Goal: Task Accomplishment & Management: Manage account settings

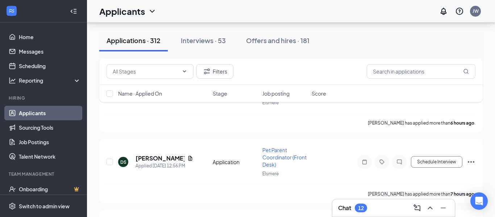
scroll to position [416, 0]
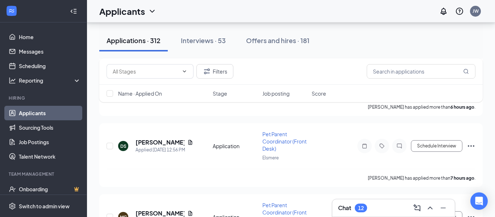
click at [392, 210] on div "Chat 12" at bounding box center [393, 208] width 111 height 12
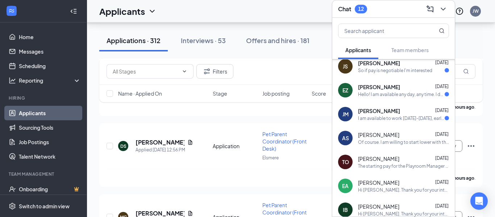
scroll to position [221, 0]
click at [409, 121] on div "[PERSON_NAME] [DATE] I am available to work [DATE]-[DATE], earlier the better! …" at bounding box center [393, 114] width 122 height 24
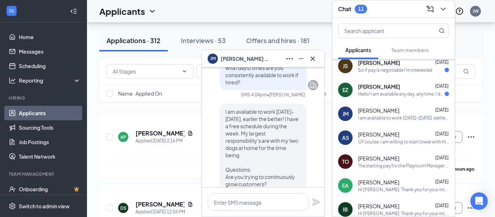
scroll to position [-64, 0]
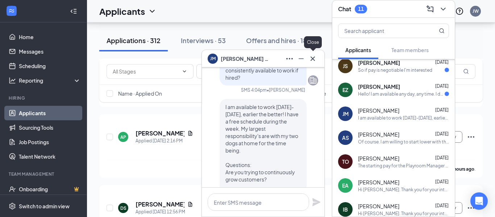
click at [314, 59] on icon "Cross" at bounding box center [312, 58] width 9 height 9
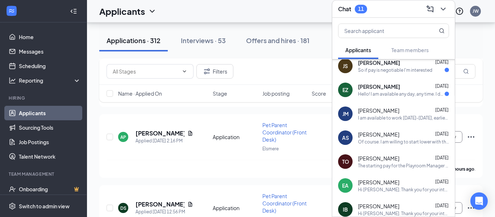
click at [441, 11] on icon "ChevronDown" at bounding box center [443, 9] width 9 height 9
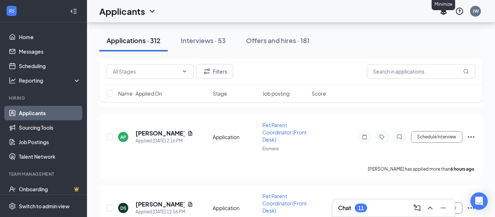
scroll to position [0, 0]
click at [417, 73] on input "text" at bounding box center [421, 71] width 109 height 14
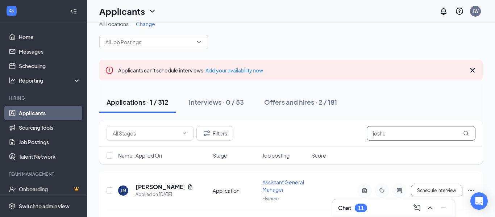
scroll to position [30, 0]
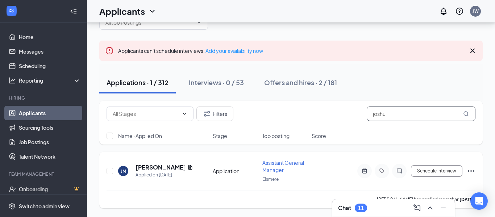
type input "joshu"
click at [468, 169] on icon "Ellipses" at bounding box center [471, 171] width 9 height 9
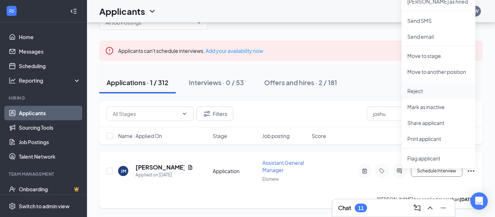
click at [431, 93] on p "Reject" at bounding box center [438, 90] width 62 height 7
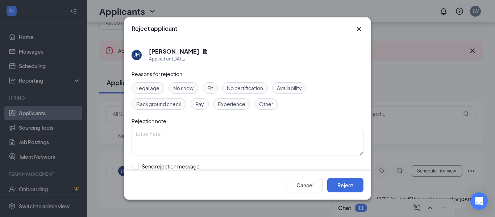
click at [289, 92] on span "Availability" at bounding box center [289, 88] width 25 height 8
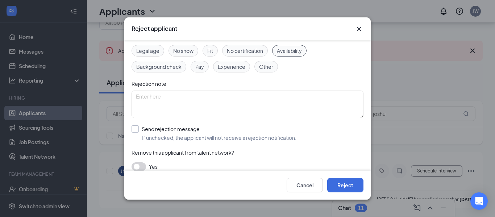
scroll to position [45, 0]
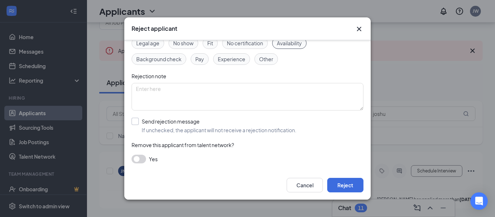
click at [134, 120] on input "Send rejection message If unchecked, the applicant will not receive a rejection…" at bounding box center [214, 126] width 165 height 16
checkbox input "true"
click at [349, 184] on button "Reject" at bounding box center [345, 185] width 36 height 14
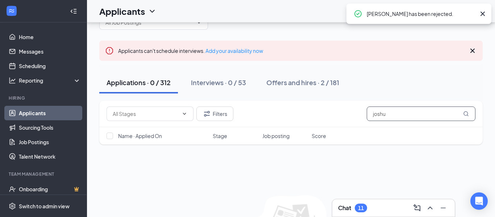
click at [433, 118] on input "joshu" at bounding box center [421, 114] width 109 height 14
type input "j"
click at [363, 205] on div "11" at bounding box center [361, 208] width 6 height 6
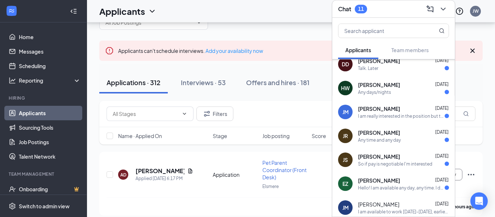
scroll to position [122, 0]
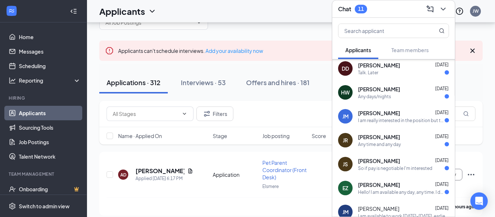
click at [388, 189] on div "Hello! I am available any day, any time. I do have three dogs of my own so if I…" at bounding box center [401, 192] width 87 height 6
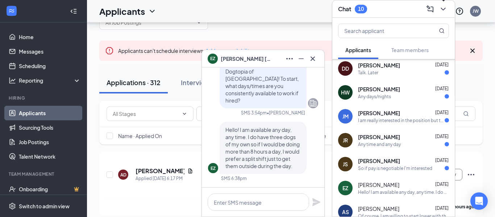
click at [447, 5] on button at bounding box center [443, 9] width 12 height 12
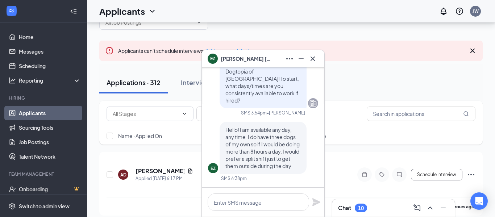
scroll to position [0, 0]
click at [399, 113] on input "text" at bounding box center [421, 114] width 109 height 14
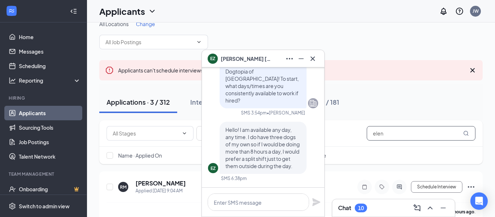
scroll to position [30, 0]
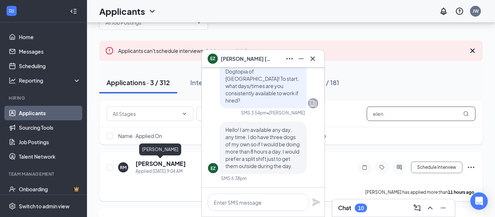
type input "elen"
click at [158, 164] on h5 "[PERSON_NAME]" at bounding box center [160, 164] width 50 height 8
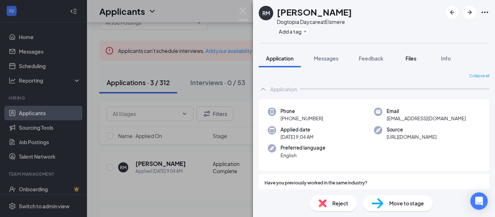
click at [423, 58] on button "Files" at bounding box center [410, 58] width 29 height 18
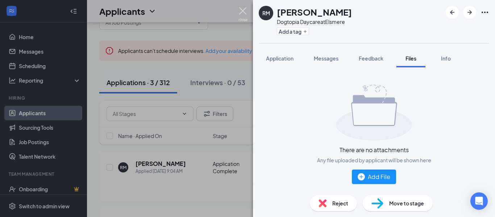
click at [242, 11] on img at bounding box center [242, 14] width 9 height 14
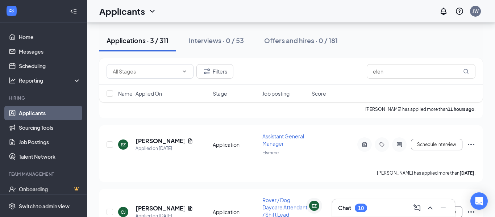
scroll to position [114, 0]
click at [151, 139] on h5 "[PERSON_NAME]" at bounding box center [159, 141] width 49 height 8
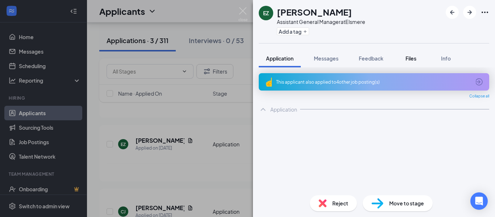
click at [413, 57] on span "Files" at bounding box center [410, 58] width 11 height 7
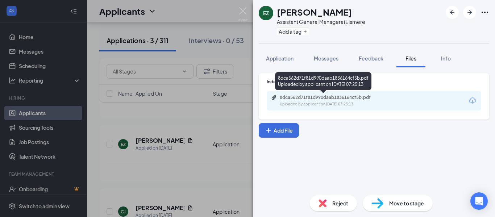
click at [337, 97] on div "8dca562d71f81d990daab1836164cf5b.pdf" at bounding box center [330, 98] width 101 height 6
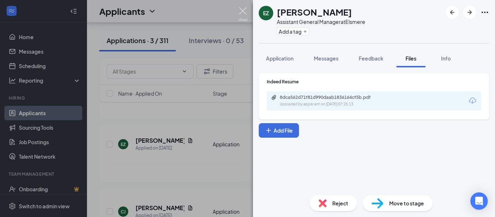
click at [245, 11] on img at bounding box center [242, 14] width 9 height 14
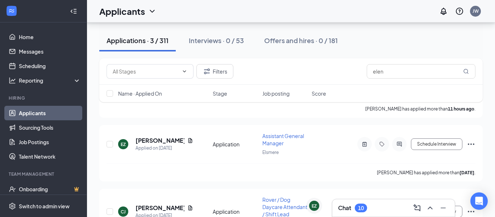
click at [381, 206] on div "Chat 10" at bounding box center [393, 208] width 111 height 12
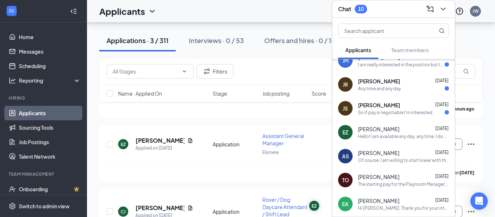
scroll to position [176, 0]
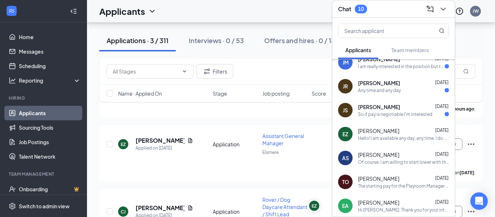
click at [406, 138] on div "Hello! I am available any day, any time. I do have three dogs of my own so if I…" at bounding box center [403, 138] width 91 height 6
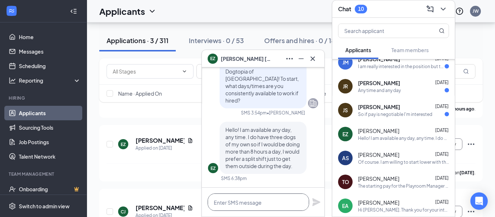
click at [285, 200] on textarea at bounding box center [258, 201] width 101 height 17
click at [285, 202] on textarea "The shift times may vary, but" at bounding box center [258, 201] width 101 height 17
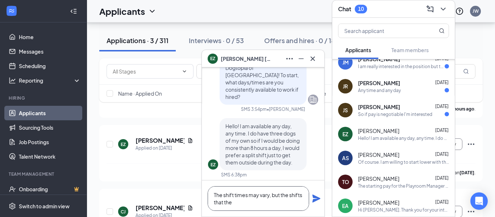
scroll to position [0, 0]
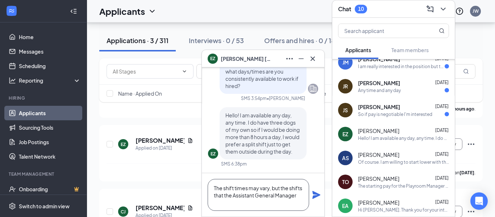
click at [247, 196] on textarea "The shift times may vary, but the shifts that the Assistant General Manager" at bounding box center [258, 195] width 101 height 32
click at [288, 199] on textarea "The shift times may vary, but the shifts that the Playroom Manager (Assistant G…" at bounding box center [258, 195] width 101 height 32
click at [245, 196] on textarea "The shift times may vary, but the shifts that the Playroom Manager (Assistant G…" at bounding box center [258, 195] width 101 height 32
click at [216, 203] on textarea "The shift times may vary, but the shifts that our Playroom Manager (Assistant G…" at bounding box center [258, 195] width 101 height 32
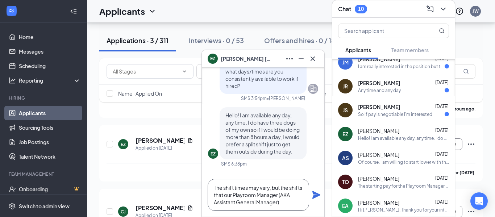
click at [255, 188] on textarea "The shift times may vary, but the shifts that our Playroom Manager (AKA Assista…" at bounding box center [258, 195] width 101 height 32
click at [270, 190] on textarea "The shift times may vary, but the shifts that our Playroom Manager (AKA Assista…" at bounding box center [258, 195] width 101 height 32
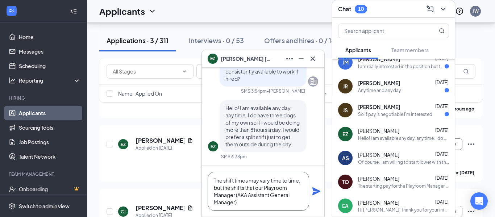
click at [266, 205] on textarea "The shift times may vary time to time, but the shifts that our Playroom Manager…" at bounding box center [258, 191] width 101 height 39
click at [274, 183] on textarea "The shift times may vary time to time, but the shifts that our Playroom Manager…" at bounding box center [258, 191] width 101 height 39
click at [251, 203] on textarea "The shift times may vary from time to time, but the shifts that our Playroom Ma…" at bounding box center [258, 191] width 101 height 39
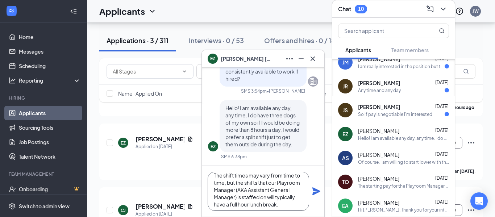
scroll to position [116, 0]
click at [242, 197] on textarea "The shift times may vary from time to time, but the shifts that our Playroom Ma…" at bounding box center [258, 191] width 101 height 39
click at [225, 205] on textarea "The shift times may vary from time to time, but the shifts that our Playroom Ma…" at bounding box center [258, 191] width 101 height 39
type textarea "The shift times may vary from time to time, but the shifts that our Playroom Ma…"
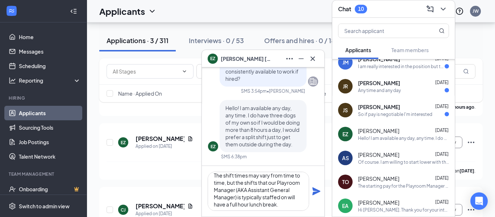
click at [315, 193] on icon "Plane" at bounding box center [316, 191] width 8 height 8
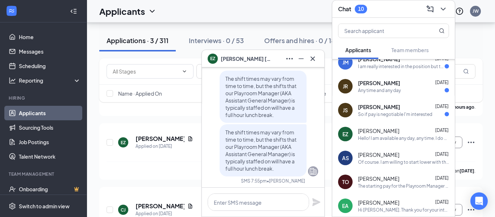
scroll to position [0, 0]
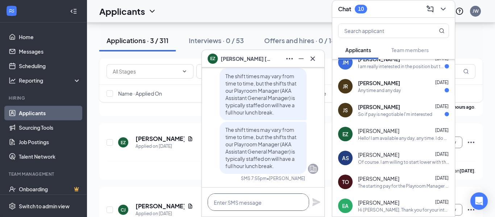
click at [261, 204] on textarea at bounding box center [258, 201] width 101 height 17
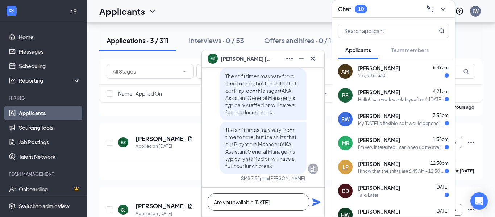
type textarea "Are you available [DATE]"
click at [396, 119] on div "[PERSON_NAME] 3:58pm My [DATE] is flexible, so it would depend on the time. I a…" at bounding box center [403, 119] width 91 height 14
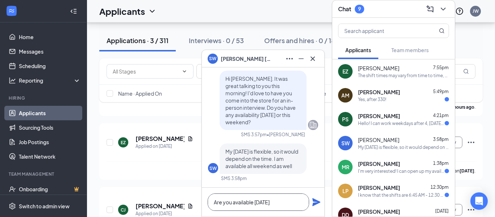
click at [295, 203] on textarea "Are you available [DATE]" at bounding box center [258, 201] width 101 height 17
drag, startPoint x: 296, startPoint y: 200, endPoint x: 170, endPoint y: 189, distance: 127.2
click at [170, 189] on div "SW [PERSON_NAME] SW [PERSON_NAME] Applicant Assistant General Manager • Elsmere…" at bounding box center [291, 83] width 408 height 352
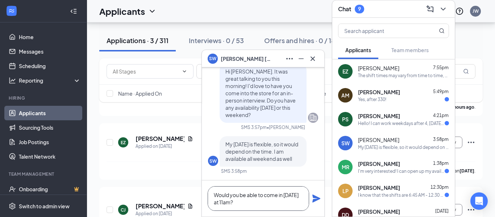
type textarea "Would you be able to come in [DATE] at 11am?"
click at [314, 200] on icon "Plane" at bounding box center [316, 199] width 8 height 8
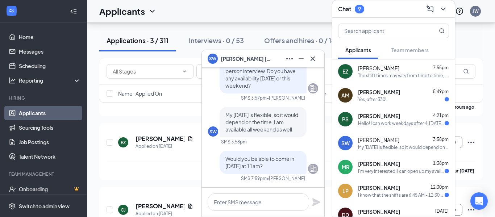
scroll to position [0, 0]
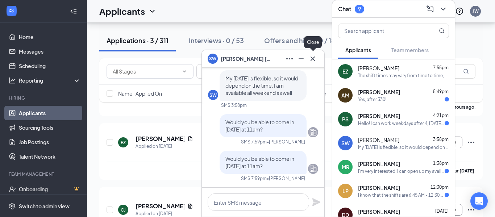
click at [311, 57] on icon "Cross" at bounding box center [312, 58] width 4 height 4
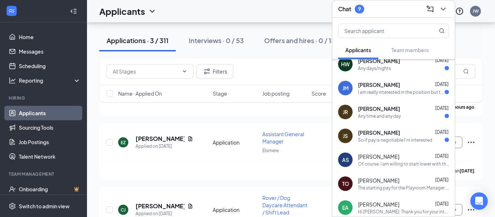
scroll to position [177, 0]
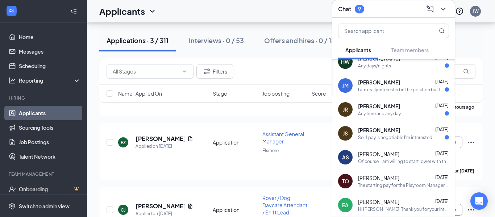
click at [379, 135] on div "So if pay is negotiable I'm interested" at bounding box center [395, 137] width 74 height 6
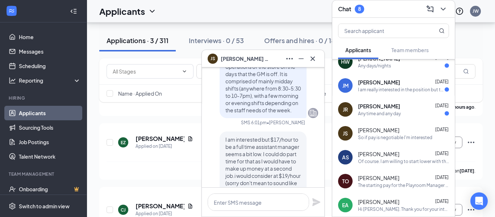
scroll to position [-73, 0]
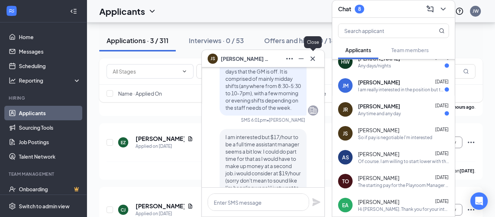
click at [316, 58] on icon "Cross" at bounding box center [312, 58] width 9 height 9
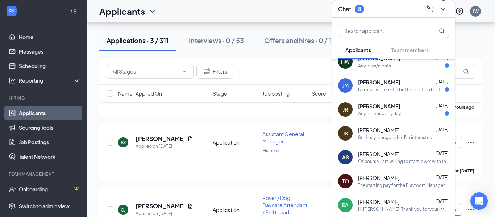
click at [444, 10] on icon "ChevronDown" at bounding box center [443, 9] width 9 height 9
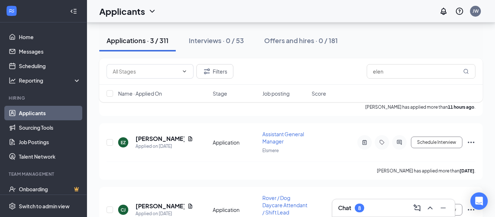
scroll to position [0, 0]
click at [406, 67] on input "elen" at bounding box center [421, 71] width 109 height 14
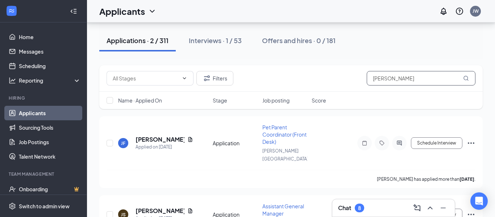
scroll to position [101, 0]
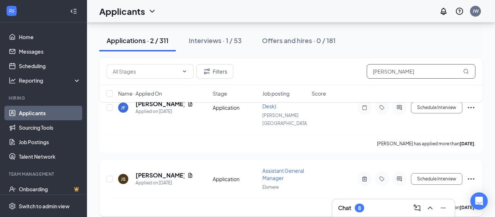
type input "[PERSON_NAME]"
click at [470, 175] on icon "Ellipses" at bounding box center [471, 179] width 9 height 9
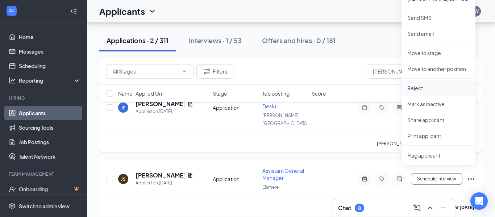
click at [429, 89] on p "Reject" at bounding box center [438, 87] width 62 height 7
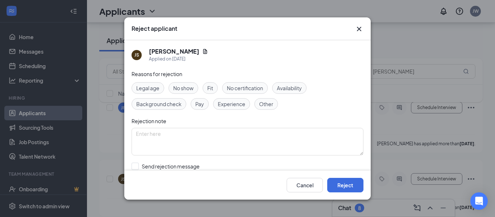
click at [201, 100] on span "Pay" at bounding box center [199, 104] width 9 height 8
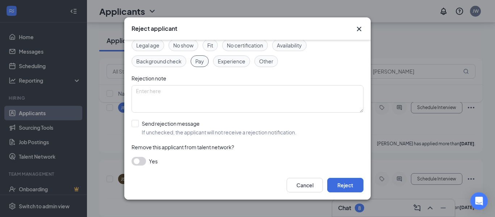
scroll to position [45, 0]
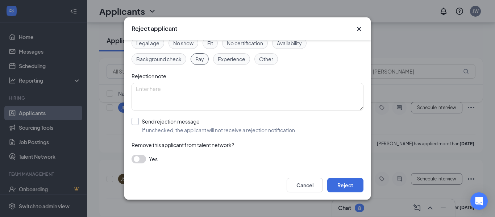
click at [133, 122] on input "Send rejection message If unchecked, the applicant will not receive a rejection…" at bounding box center [214, 126] width 165 height 16
checkbox input "true"
click at [338, 189] on button "Reject" at bounding box center [345, 185] width 36 height 14
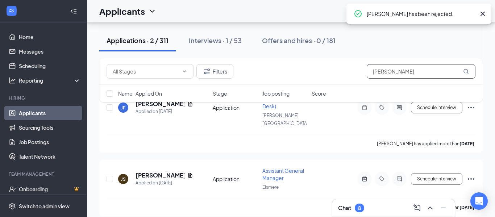
click at [450, 71] on input "[PERSON_NAME]" at bounding box center [421, 71] width 109 height 14
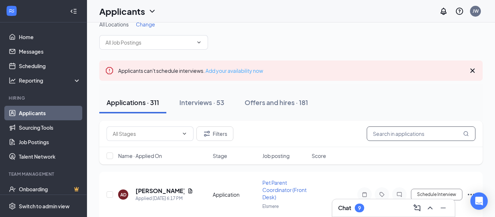
scroll to position [13, 0]
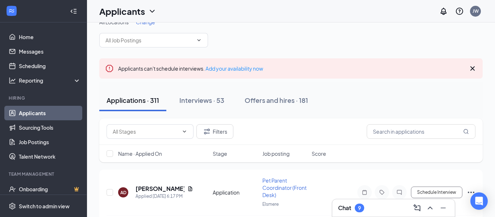
click at [359, 210] on div "9" at bounding box center [359, 208] width 3 height 6
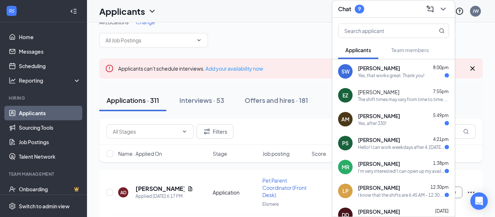
click at [381, 162] on span "[PERSON_NAME]" at bounding box center [379, 163] width 42 height 7
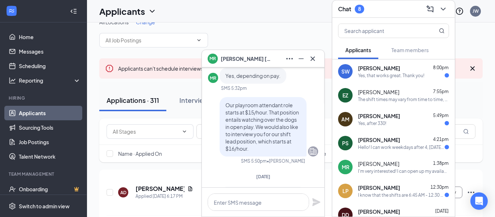
scroll to position [0, 0]
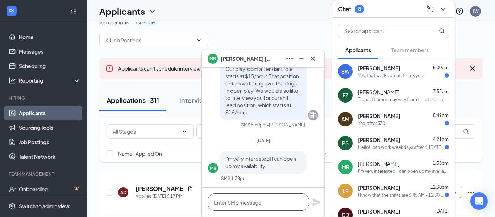
click at [249, 206] on textarea at bounding box center [258, 201] width 101 height 17
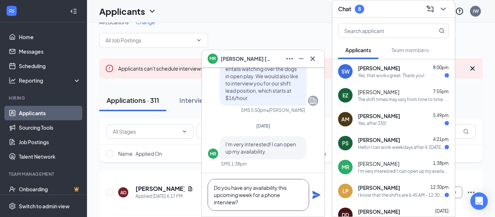
click at [264, 197] on textarea "Do you have any availability this upcoming week for a phone interview?" at bounding box center [258, 195] width 101 height 32
click at [262, 208] on textarea "Do you have any availability this upcoming week for a quick phone interview?" at bounding box center [258, 195] width 101 height 32
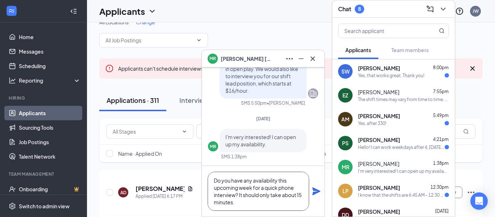
click at [229, 187] on textarea "Do you have any availability this upcoming week for a quick phone interview? It…" at bounding box center [258, 191] width 101 height 39
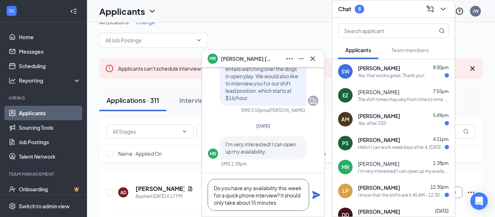
type textarea "Do you have any availability this week for a quick phone interview? It should o…"
click at [317, 196] on icon "Plane" at bounding box center [316, 195] width 8 height 8
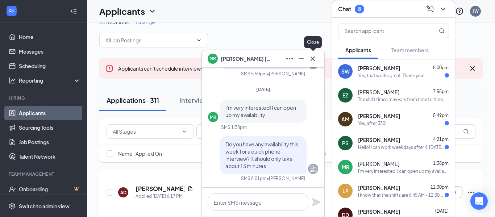
click at [312, 59] on icon "Cross" at bounding box center [312, 58] width 4 height 4
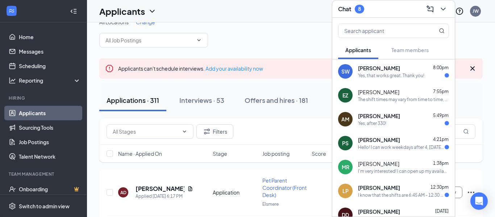
click at [398, 147] on div "Hello! I can work weekdays after 4, [DATE] after 1 and weekends whatever times …" at bounding box center [401, 147] width 87 height 6
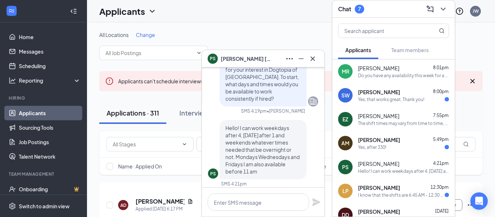
scroll to position [-5, 0]
click at [257, 198] on textarea at bounding box center [258, 201] width 101 height 17
type textarea "U"
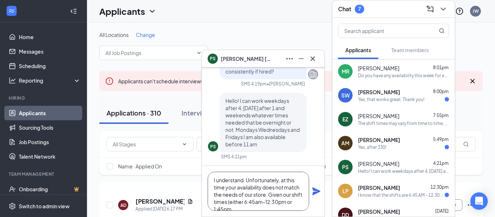
scroll to position [8, 0]
click at [240, 196] on textarea "I understand. Unfortunately, at this time your availability does not match the …" at bounding box center [258, 191] width 101 height 39
click at [266, 207] on textarea "I understand. Unfortunately, at this time your availability does not match the …" at bounding box center [258, 191] width 101 height 39
click at [283, 187] on textarea "I understand. Unfortunately, at this time your availability does not match the …" at bounding box center [258, 191] width 101 height 39
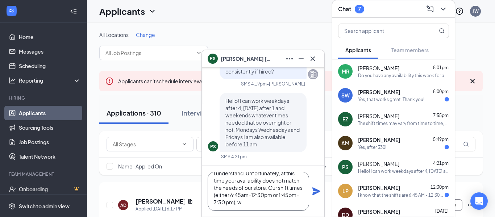
click at [231, 196] on textarea "I understand. Unfortunately, at this time your availability does not match the …" at bounding box center [258, 191] width 101 height 39
click at [288, 203] on textarea "I understand. Unfortunately, at this time your availability does not match the …" at bounding box center [258, 191] width 101 height 39
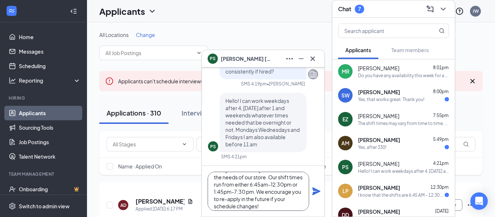
type textarea "I understand. Unfortunately, at this time your availability does not match the …"
click at [315, 193] on icon "Plane" at bounding box center [316, 191] width 8 height 8
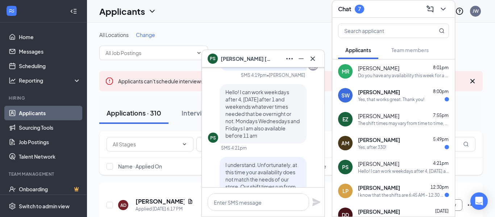
scroll to position [-135, 0]
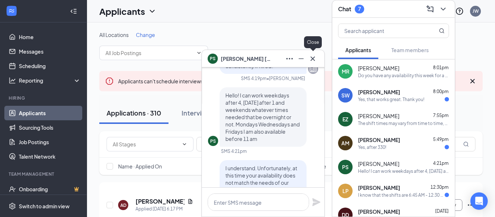
click at [310, 58] on icon "Cross" at bounding box center [312, 58] width 9 height 9
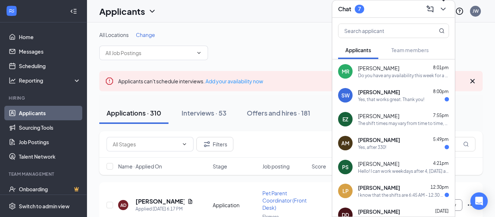
click at [442, 11] on icon "ChevronDown" at bounding box center [443, 9] width 9 height 9
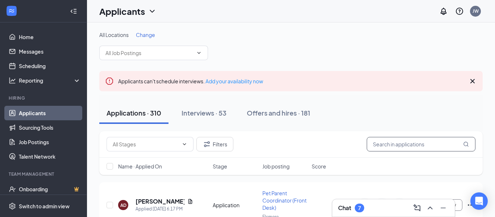
click at [419, 141] on input "text" at bounding box center [421, 144] width 109 height 14
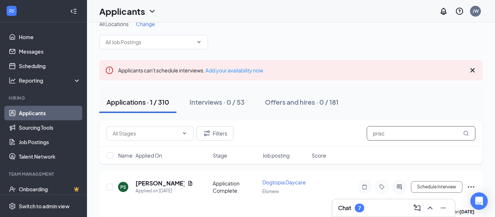
scroll to position [23, 0]
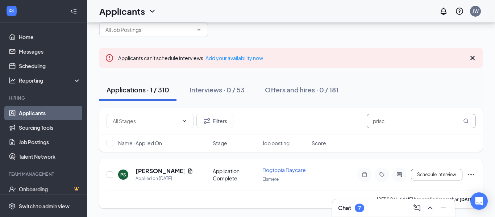
type input "prisc"
click at [473, 171] on icon "Ellipses" at bounding box center [471, 174] width 9 height 9
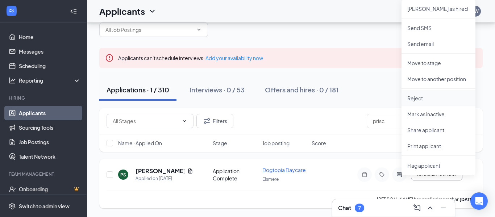
click at [420, 99] on p "Reject" at bounding box center [438, 98] width 62 height 7
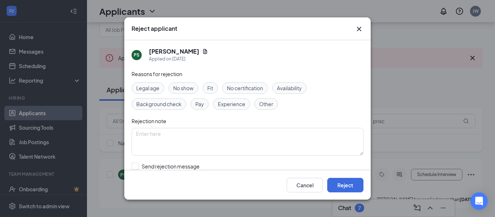
click at [279, 86] on span "Availability" at bounding box center [289, 88] width 25 height 8
click at [136, 166] on input "Send rejection message If unchecked, the applicant will not receive a rejection…" at bounding box center [214, 171] width 165 height 16
checkbox input "true"
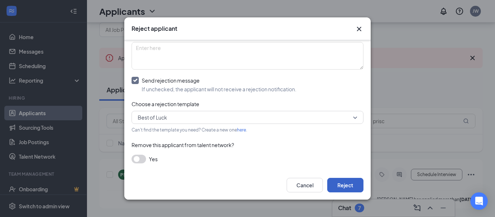
click at [360, 186] on button "Reject" at bounding box center [345, 185] width 36 height 14
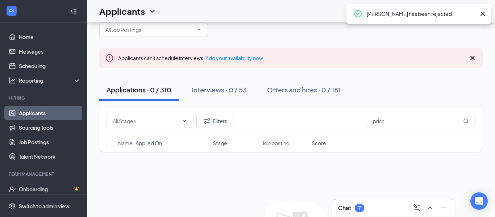
click at [379, 211] on div "Chat 7" at bounding box center [393, 208] width 111 height 12
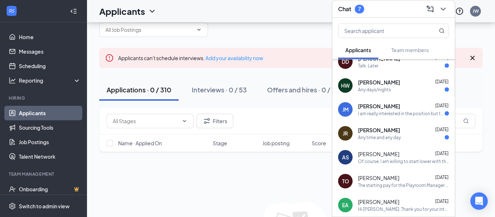
scroll to position [153, 0]
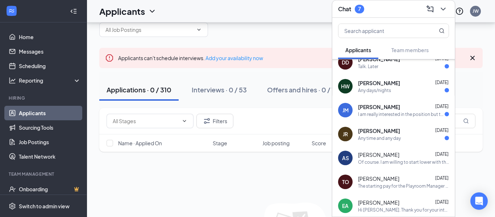
click at [410, 109] on div "[PERSON_NAME] [DATE]" at bounding box center [403, 106] width 91 height 7
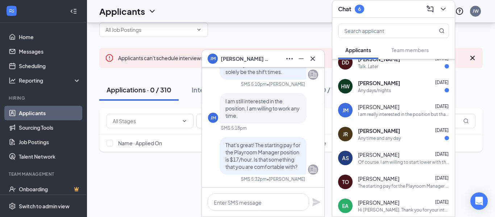
scroll to position [0, 0]
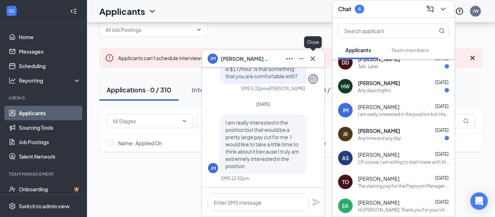
click at [311, 60] on icon "Cross" at bounding box center [312, 58] width 4 height 4
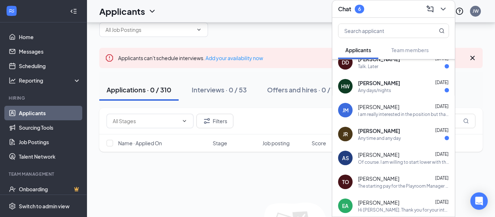
click at [414, 138] on div "Any time and any day" at bounding box center [403, 138] width 91 height 6
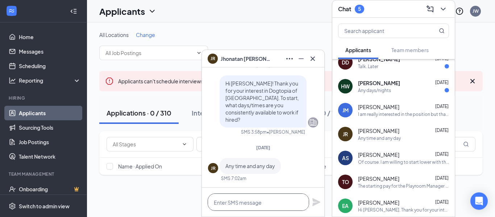
click at [260, 203] on textarea at bounding box center [258, 201] width 101 height 17
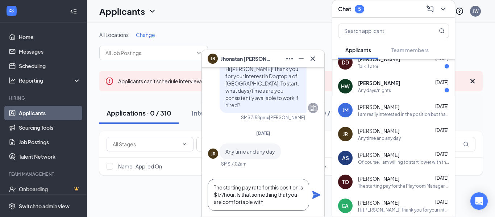
drag, startPoint x: 242, startPoint y: 194, endPoint x: 278, endPoint y: 213, distance: 40.4
click at [278, 213] on div "The starting pay rate for this position is $17/hour. Is that something that you…" at bounding box center [263, 194] width 122 height 43
drag, startPoint x: 242, startPoint y: 196, endPoint x: 284, endPoint y: 212, distance: 45.9
click at [284, 212] on div "The starting pay rate for this position is $17/hour. Is that something that you…" at bounding box center [263, 194] width 122 height 43
click at [285, 207] on textarea "The starting pay rate for this position is $17/hour. Is that something that you…" at bounding box center [258, 195] width 101 height 32
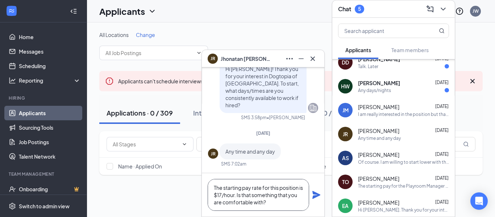
drag, startPoint x: 242, startPoint y: 195, endPoint x: 301, endPoint y: 210, distance: 61.1
click at [301, 210] on textarea "The starting pay rate for this position is $17/hour. Is that something that you…" at bounding box center [258, 195] width 101 height 32
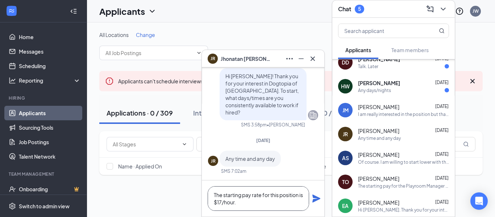
paste textarea "Is that within a range you'd be willing to accept?"
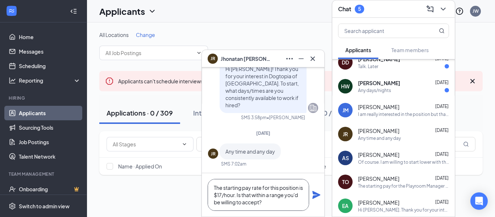
type textarea "The starting pay rate for this position is $17/hour. Is that within a range you…"
click at [316, 196] on icon "Plane" at bounding box center [316, 195] width 8 height 8
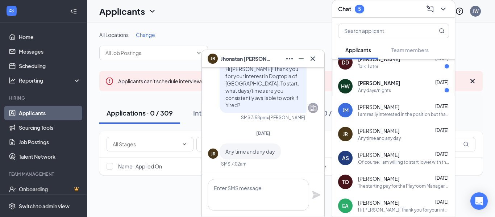
scroll to position [0, 0]
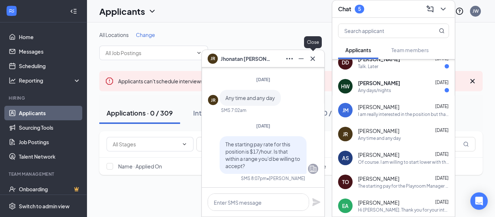
click at [315, 59] on icon "Cross" at bounding box center [312, 58] width 9 height 9
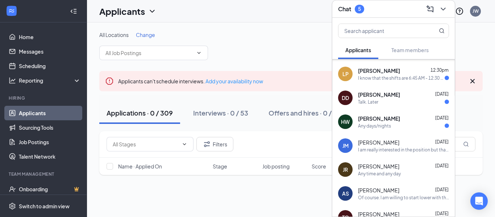
scroll to position [92, 0]
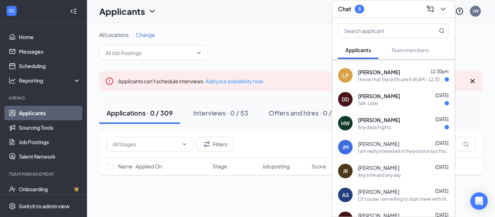
click at [381, 124] on div "[PERSON_NAME] [DATE] Any days/nights" at bounding box center [403, 123] width 91 height 14
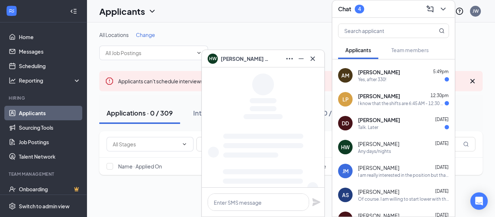
scroll to position [0, 0]
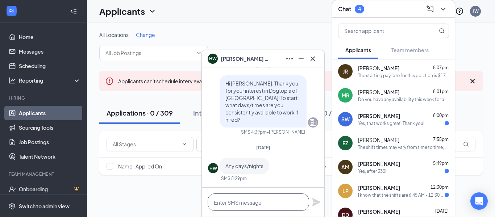
click at [263, 197] on textarea at bounding box center [258, 201] width 101 height 17
type textarea "T"
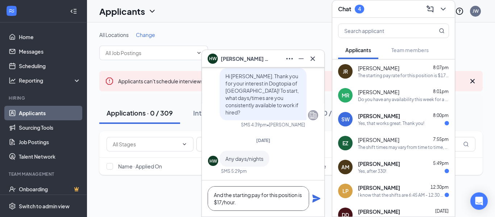
paste textarea "Is that within a range you'd be willing to accept?"
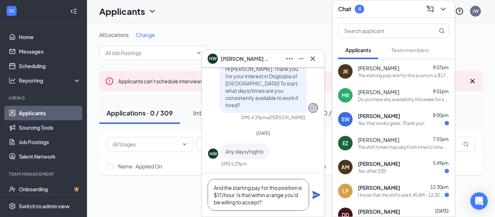
type textarea "And the starting pay for this position is $17/hour. Is that within a range you'…"
click at [314, 196] on icon "Plane" at bounding box center [316, 195] width 8 height 8
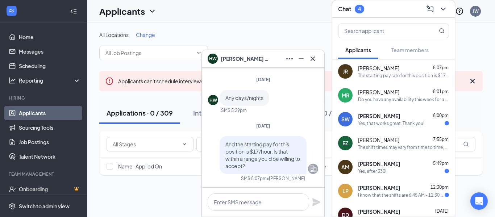
scroll to position [0, 0]
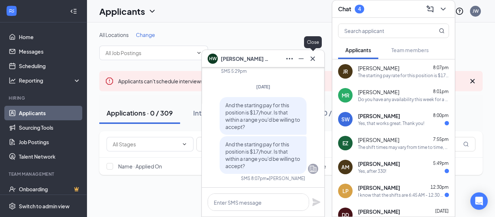
click at [313, 55] on icon "Cross" at bounding box center [312, 58] width 9 height 9
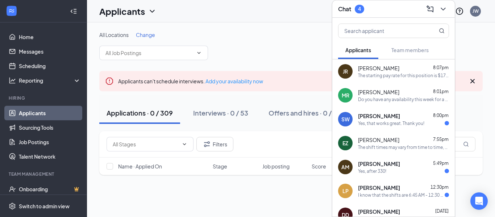
click at [388, 116] on span "[PERSON_NAME]" at bounding box center [379, 115] width 42 height 7
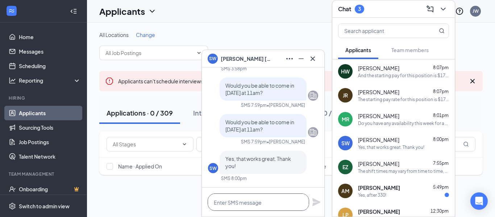
click at [252, 203] on textarea at bounding box center [258, 201] width 101 height 17
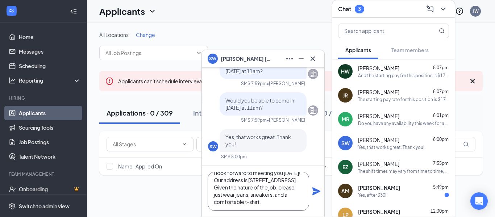
scroll to position [8, 0]
click at [247, 196] on textarea "I look forward to meeting you [DATE]! Our address is [STREET_ADDRESS]. Given th…" at bounding box center [258, 191] width 101 height 39
click at [291, 193] on textarea "I look forward to meeting you [DATE]! Our address is [STREET_ADDRESS]. Given th…" at bounding box center [258, 191] width 101 height 39
type textarea "I look forward to meeting you [DATE]! Our address is [STREET_ADDRESS]. Given th…"
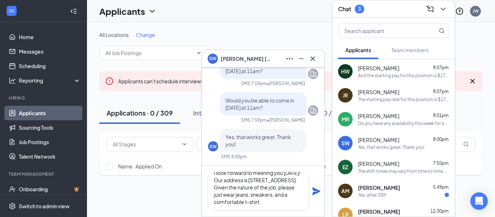
click at [314, 192] on icon "Plane" at bounding box center [316, 191] width 8 height 8
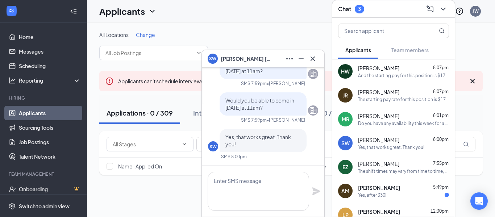
scroll to position [0, 0]
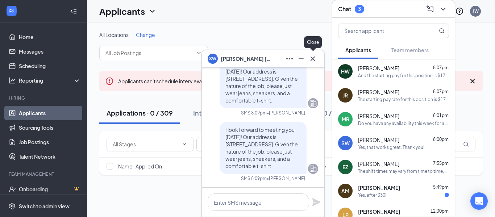
click at [312, 61] on icon "Cross" at bounding box center [312, 58] width 9 height 9
